Goal: Task Accomplishment & Management: Use online tool/utility

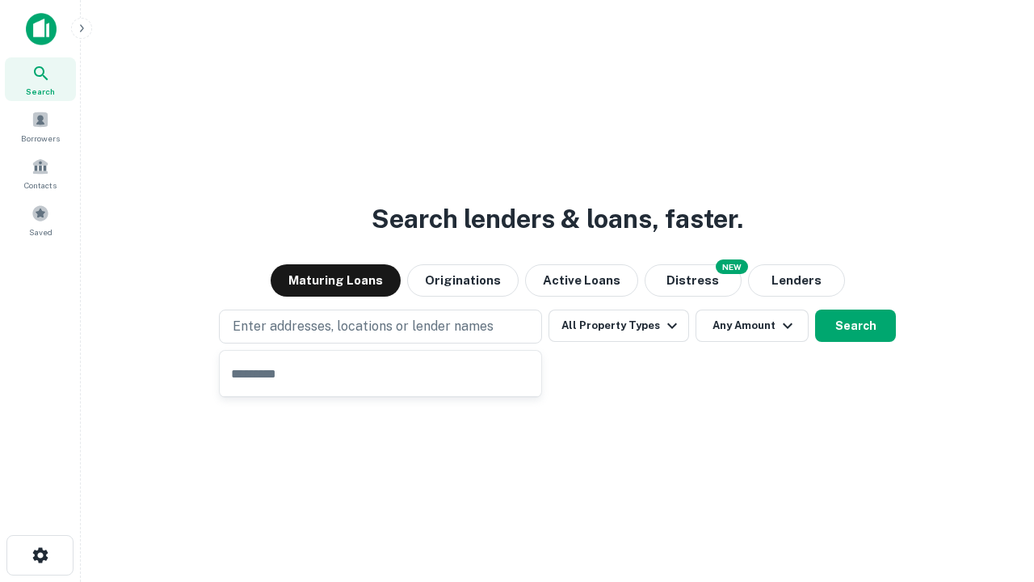
type input "**********"
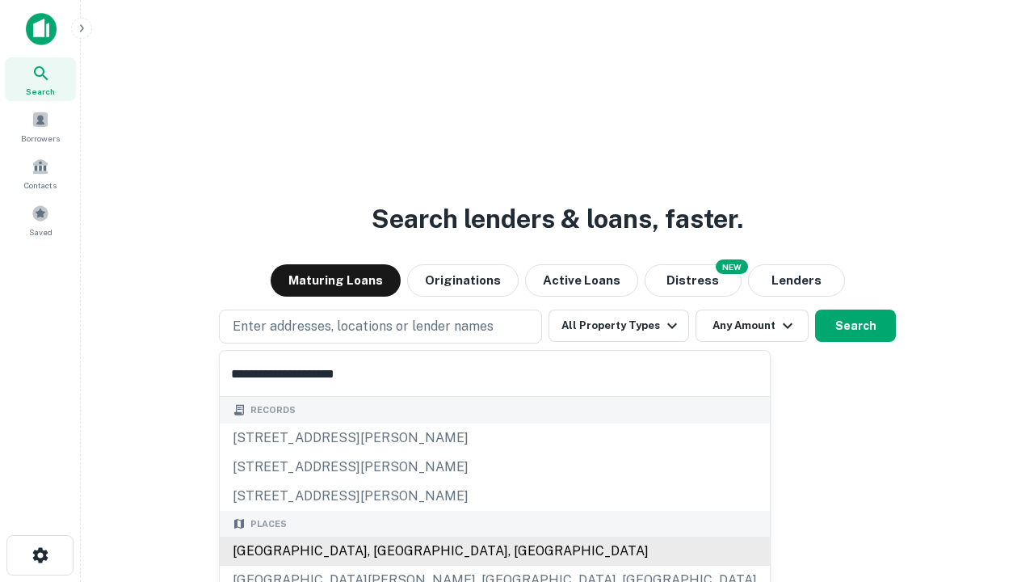
click at [386, 551] on div "[GEOGRAPHIC_DATA], [GEOGRAPHIC_DATA], [GEOGRAPHIC_DATA]" at bounding box center [495, 550] width 550 height 29
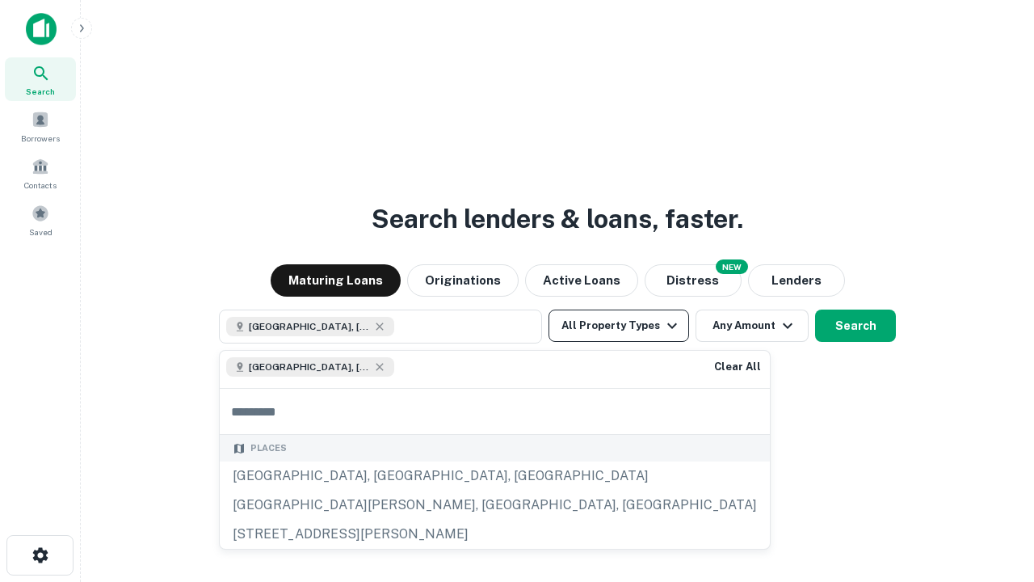
click at [619, 325] on button "All Property Types" at bounding box center [618, 325] width 141 height 32
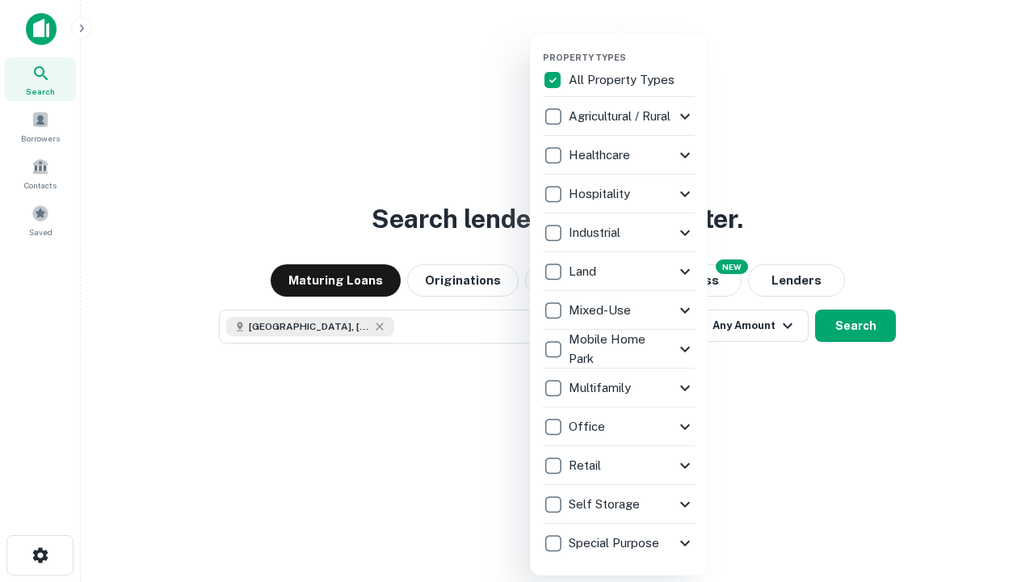
click at [632, 47] on button "button" at bounding box center [632, 47] width 178 height 1
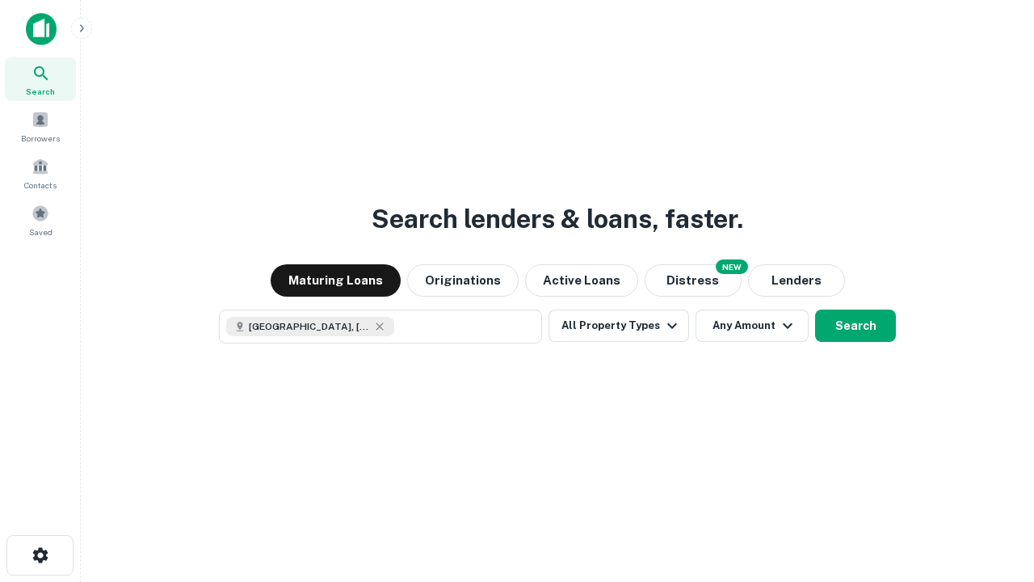
scroll to position [26, 0]
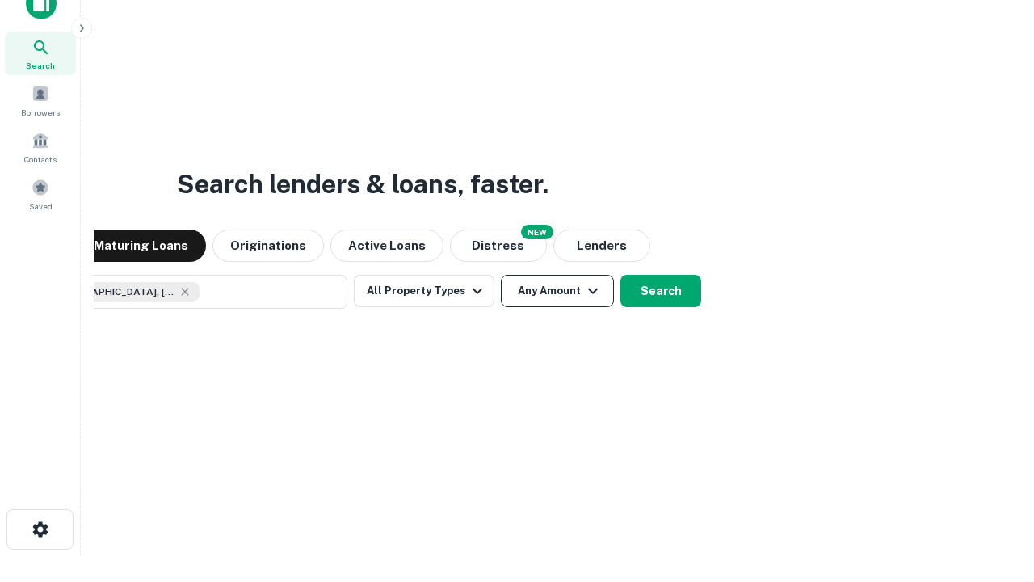
click at [501, 275] on button "Any Amount" at bounding box center [557, 291] width 113 height 32
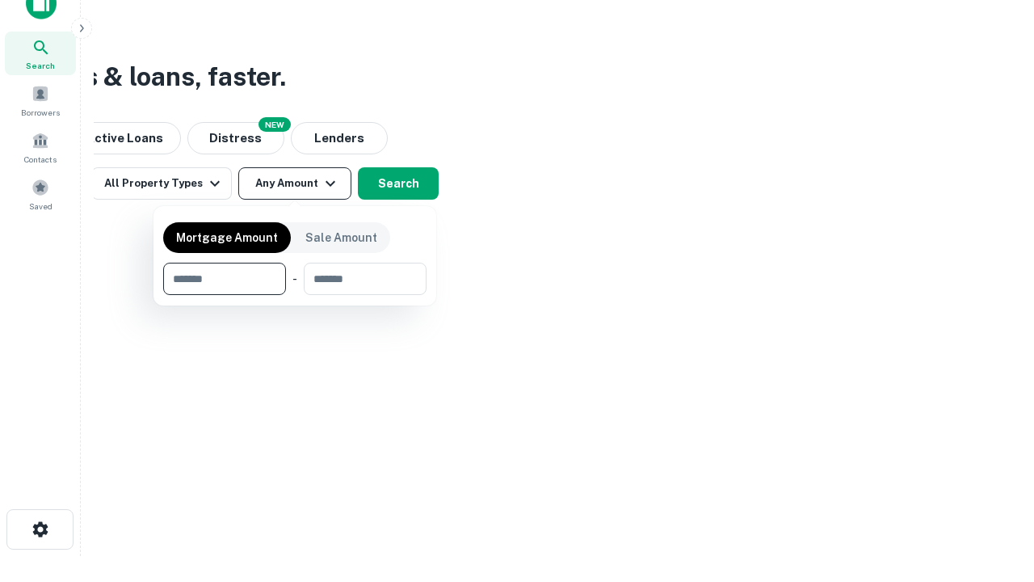
type input "*******"
click at [295, 295] on button "button" at bounding box center [294, 295] width 263 height 1
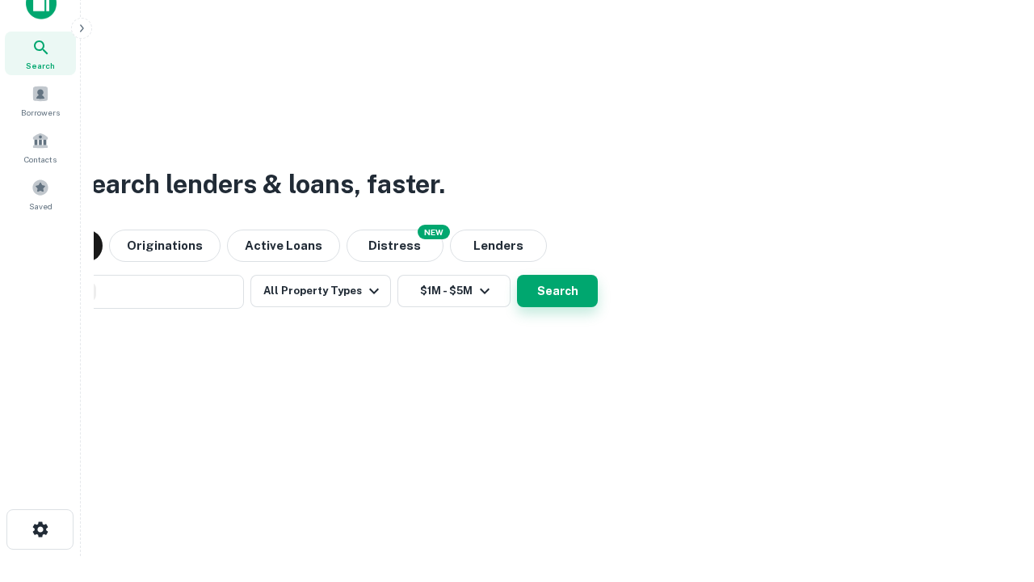
click at [517, 275] on button "Search" at bounding box center [557, 291] width 81 height 32
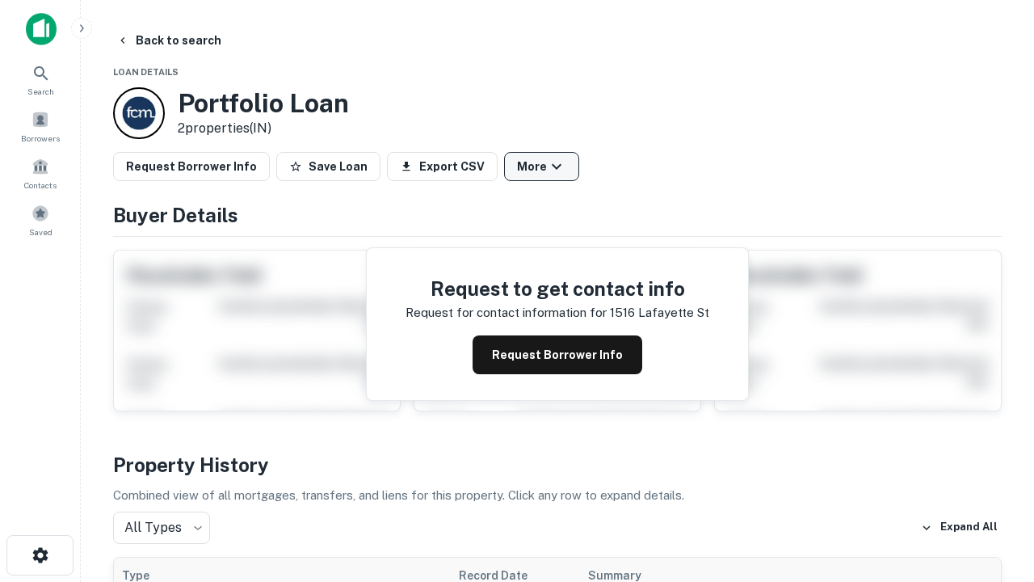
click at [541, 166] on button "More" at bounding box center [541, 166] width 75 height 29
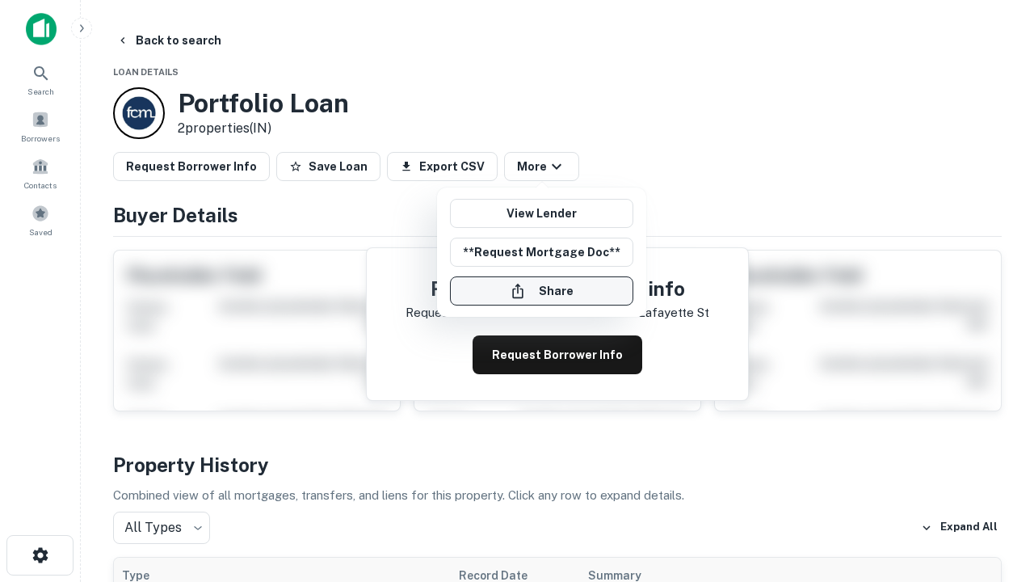
click at [541, 291] on button "Share" at bounding box center [541, 290] width 183 height 29
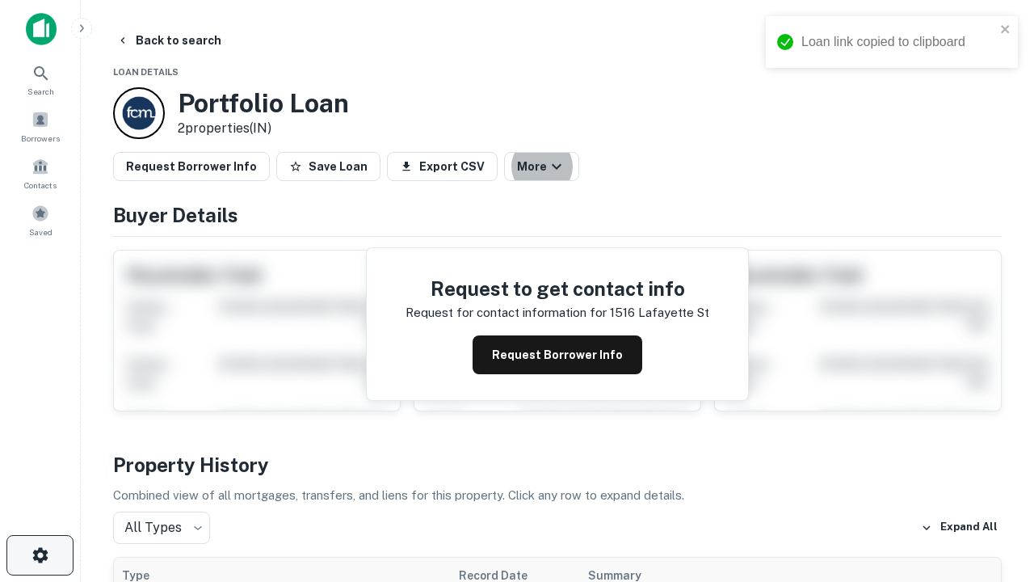
click at [40, 555] on icon "button" at bounding box center [40, 554] width 19 height 19
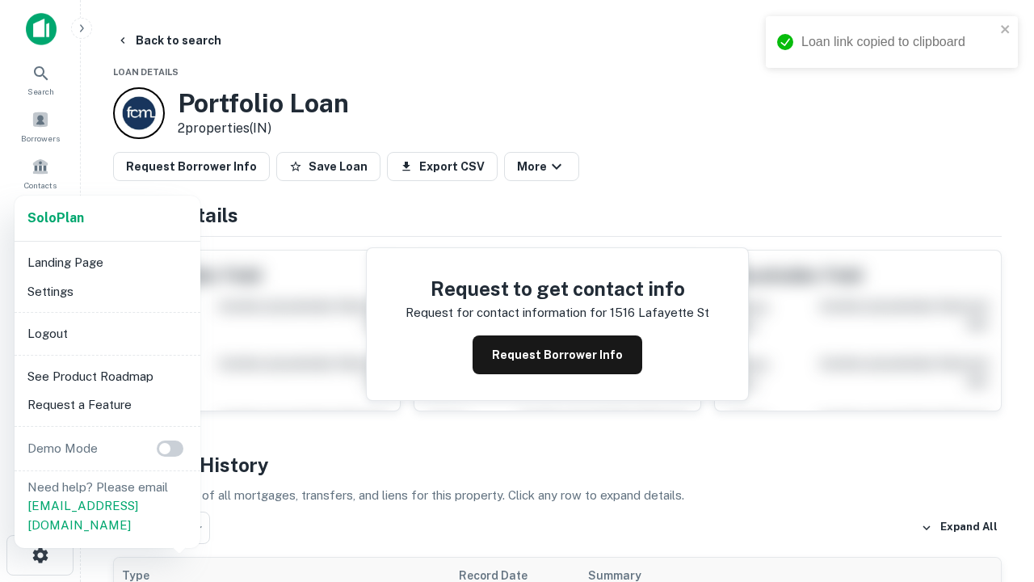
click at [107, 333] on li "Logout" at bounding box center [107, 333] width 173 height 29
